Goal: Task Accomplishment & Management: Use online tool/utility

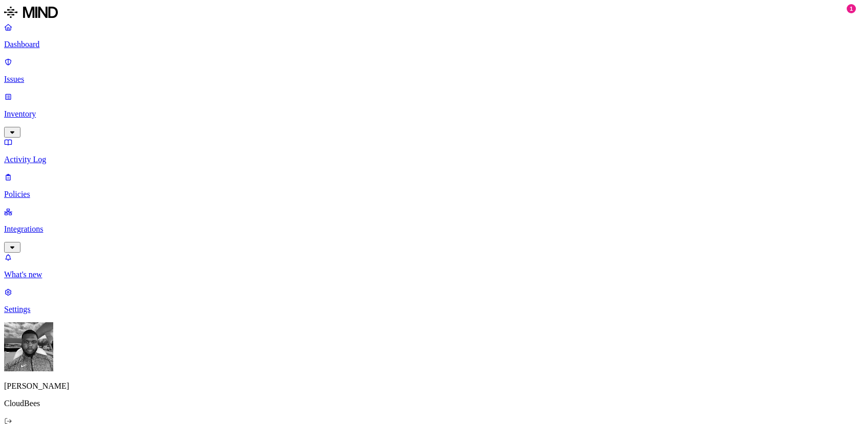
click at [16, 244] on icon "button" at bounding box center [12, 247] width 8 height 7
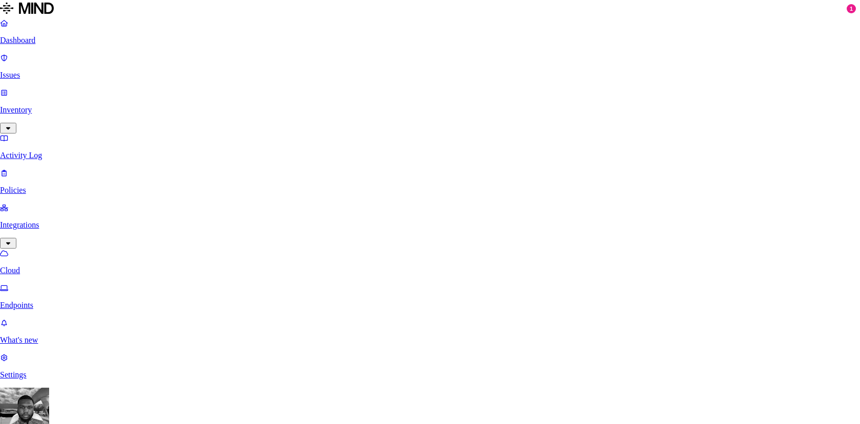
scroll to position [62, 0]
